Goal: Task Accomplishment & Management: Manage account settings

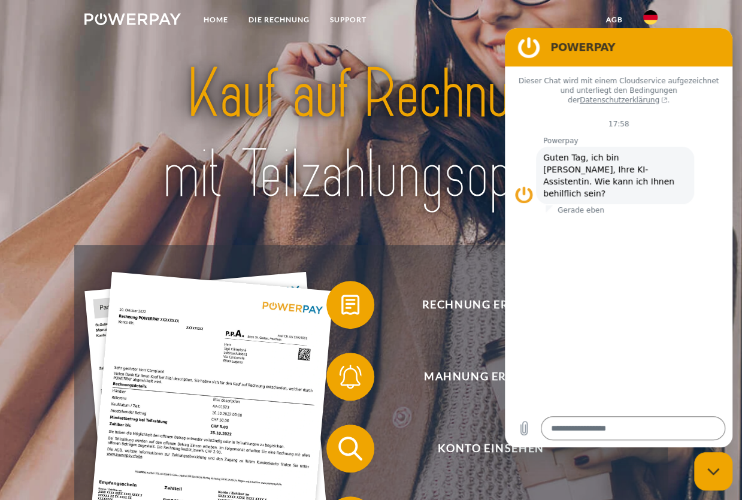
click at [153, 16] on img at bounding box center [132, 19] width 96 height 12
click at [716, 467] on div "Messaging-Fenster schließen" at bounding box center [714, 472] width 36 height 36
type textarea "*"
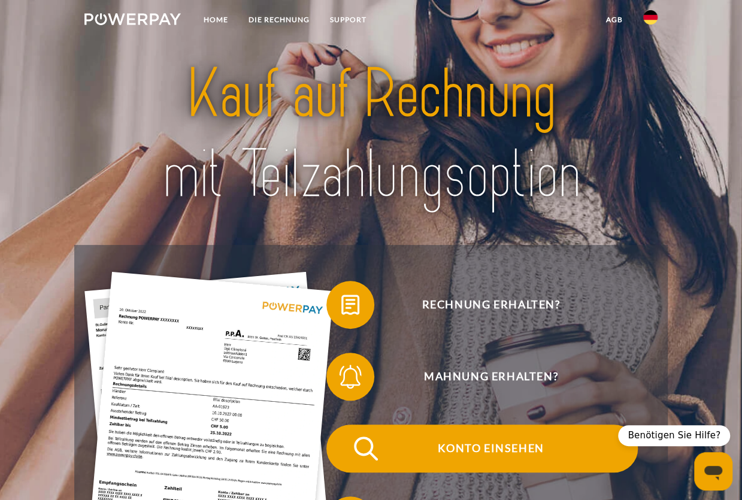
click at [505, 440] on span "Konto einsehen" at bounding box center [491, 449] width 294 height 48
